Goal: Task Accomplishment & Management: Use online tool/utility

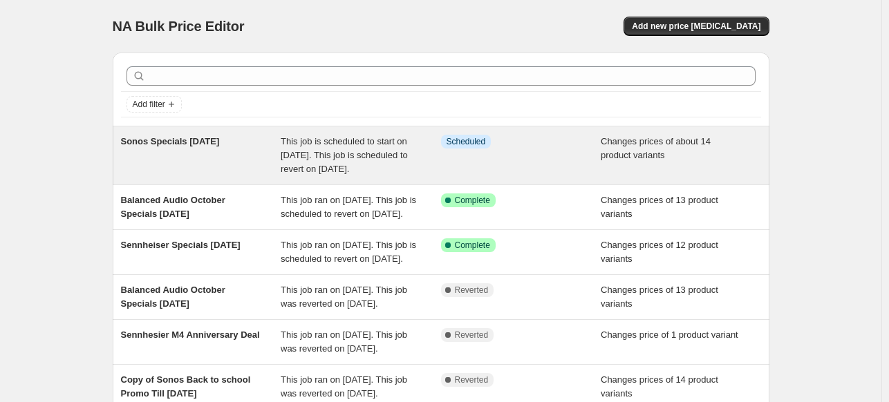
click at [256, 150] on div "Sonos Specials [DATE]" at bounding box center [201, 155] width 160 height 41
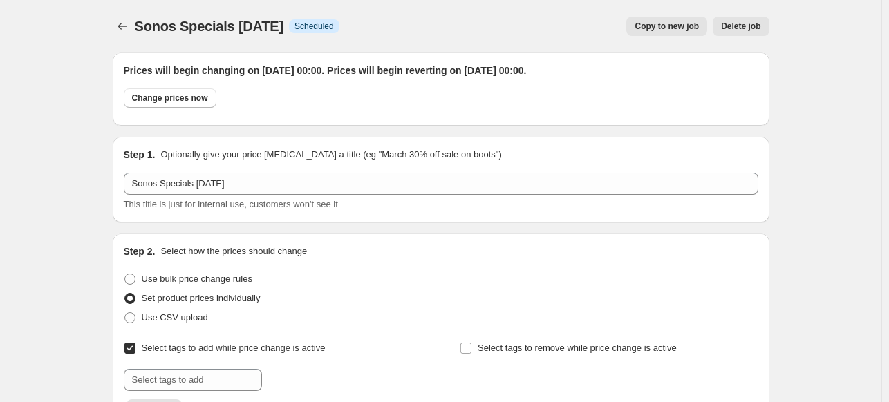
drag, startPoint x: 887, startPoint y: 26, endPoint x: 891, endPoint y: 50, distance: 25.1
click at [889, 50] on html "Home Settings Plans Skip to content Sonos Specials October 2025. This page is r…" at bounding box center [444, 201] width 889 height 402
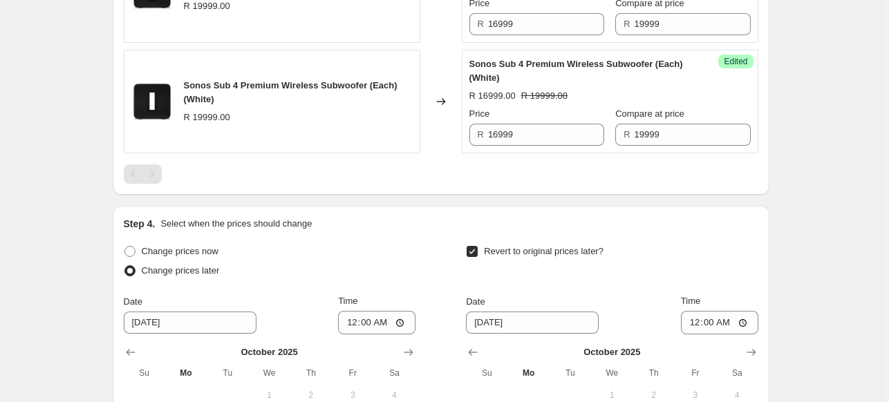
scroll to position [2017, 0]
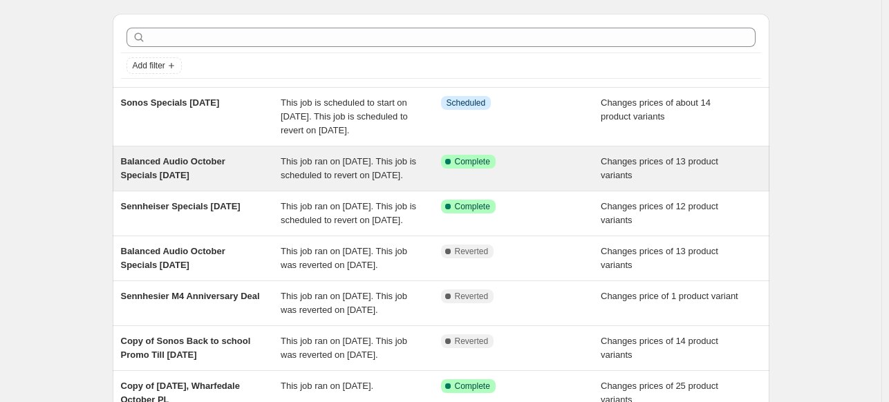
scroll to position [69, 0]
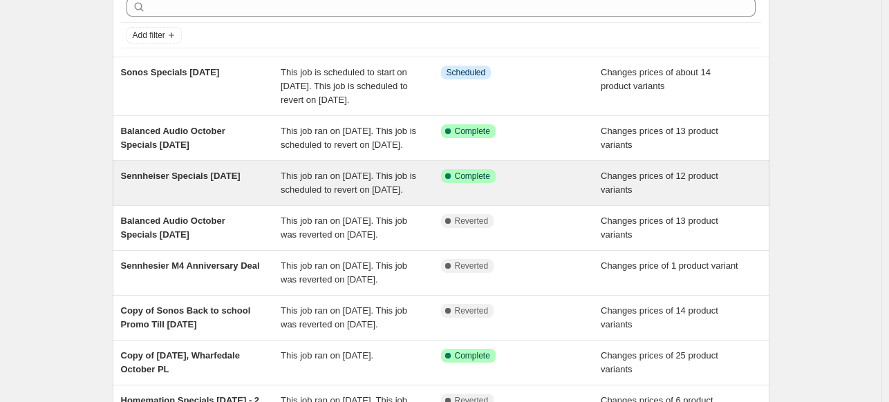
click at [221, 181] on span "Sennheiser Specials October 2025" at bounding box center [181, 176] width 120 height 10
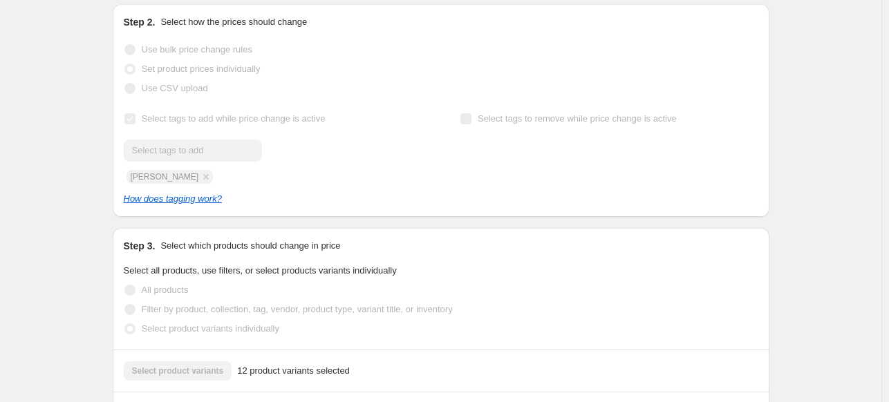
scroll to position [276, 0]
